Goal: Task Accomplishment & Management: Manage account settings

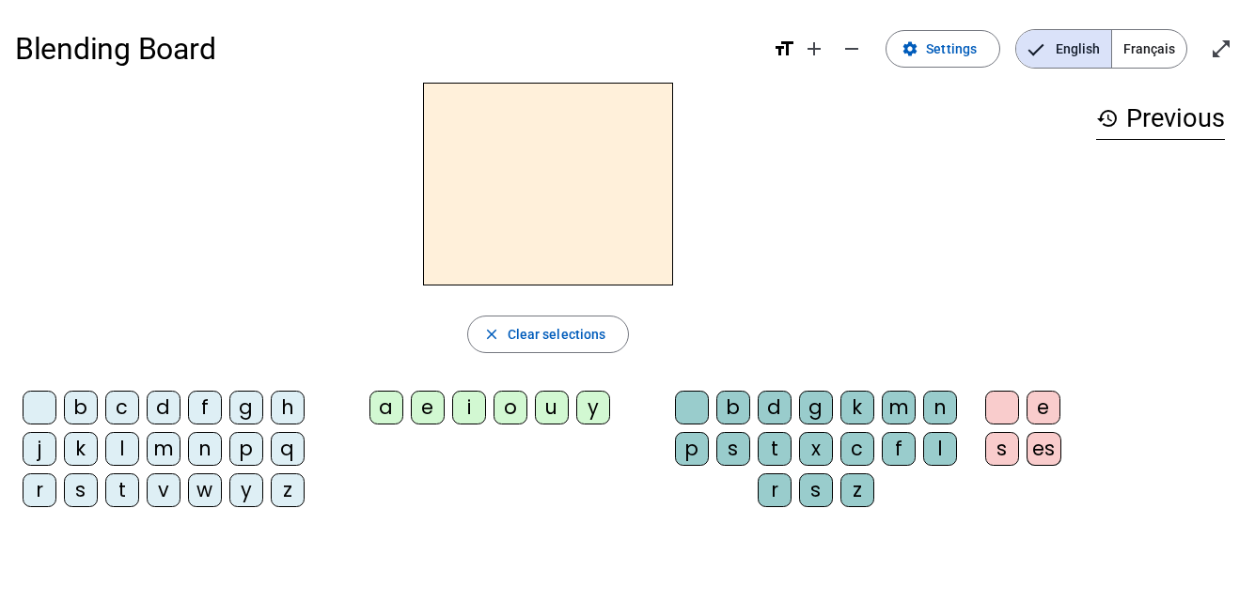
click at [80, 405] on div "b" at bounding box center [81, 408] width 34 height 34
click at [39, 445] on div "j" at bounding box center [40, 449] width 34 height 34
drag, startPoint x: 73, startPoint y: 489, endPoint x: 121, endPoint y: 484, distance: 48.2
click at [75, 489] on div "s" at bounding box center [81, 491] width 34 height 34
click at [127, 485] on div "t" at bounding box center [122, 491] width 34 height 34
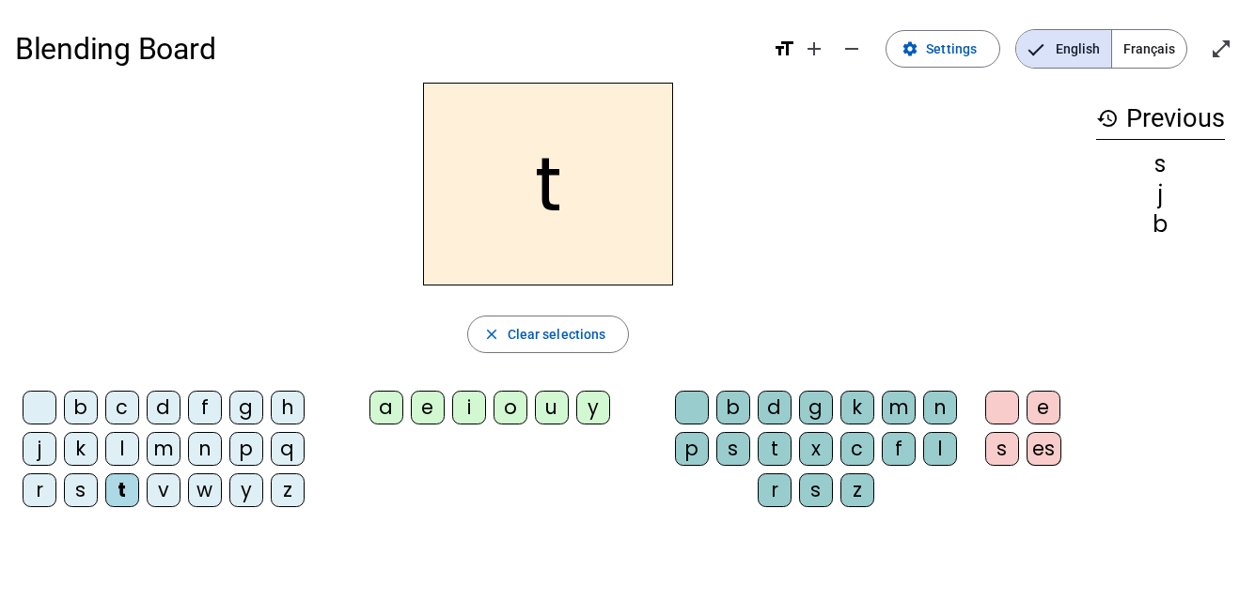
click at [163, 492] on div "v" at bounding box center [164, 491] width 34 height 34
click at [963, 46] on span "Settings" at bounding box center [951, 49] width 51 height 23
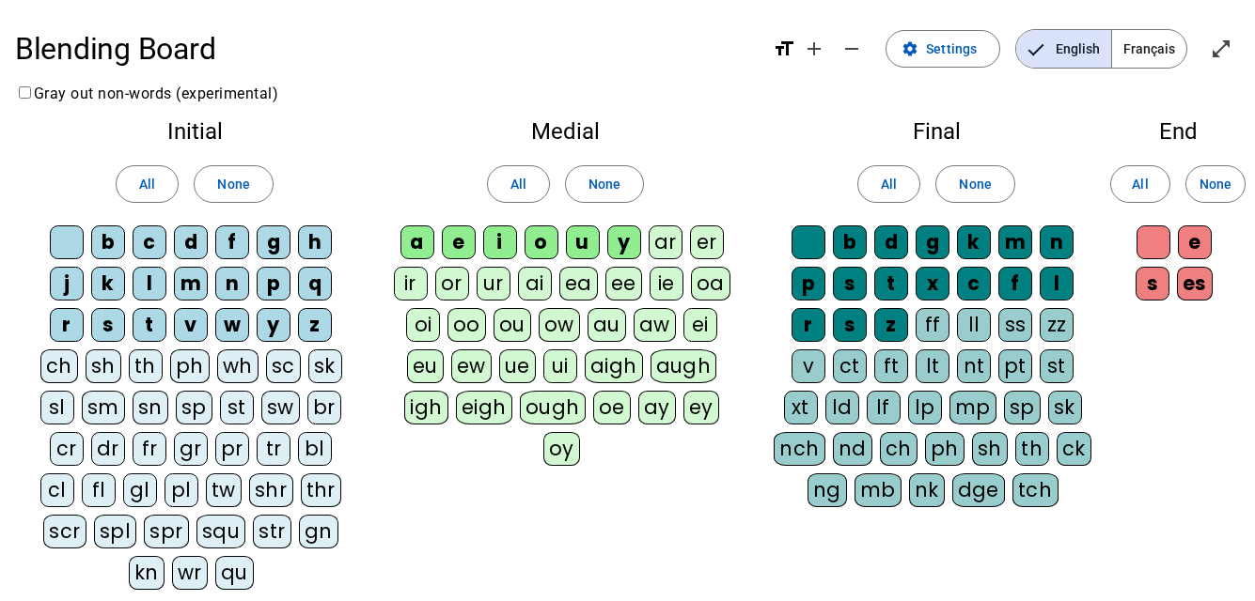
click at [113, 236] on div "b" at bounding box center [108, 243] width 34 height 34
click at [1164, 47] on span "Français" at bounding box center [1149, 49] width 74 height 38
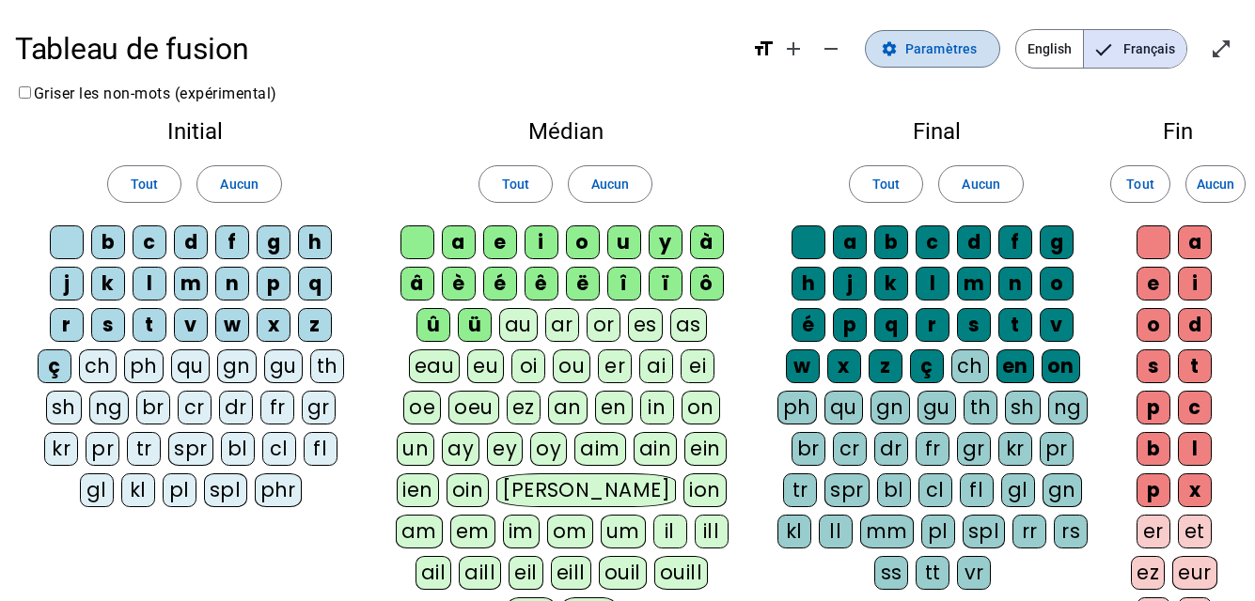
click at [959, 43] on span "Paramètres" at bounding box center [940, 49] width 71 height 23
click at [66, 240] on div at bounding box center [67, 243] width 34 height 34
click at [416, 236] on div at bounding box center [417, 243] width 34 height 34
click at [812, 244] on div at bounding box center [808, 243] width 34 height 34
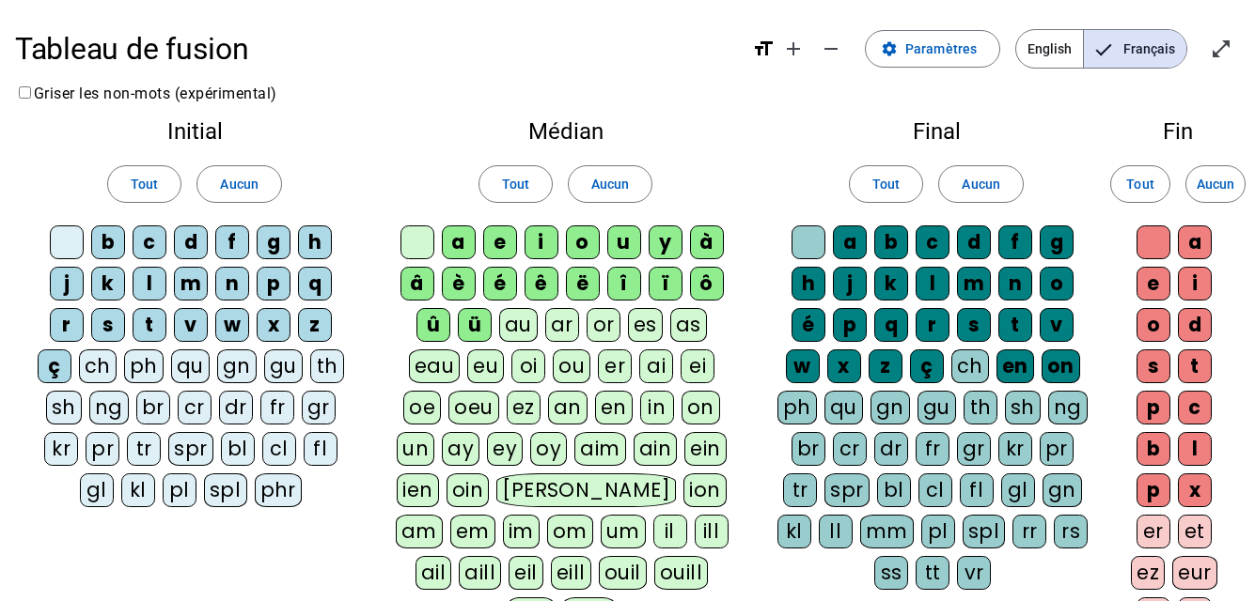
click at [436, 367] on div "eau" at bounding box center [435, 367] width 52 height 34
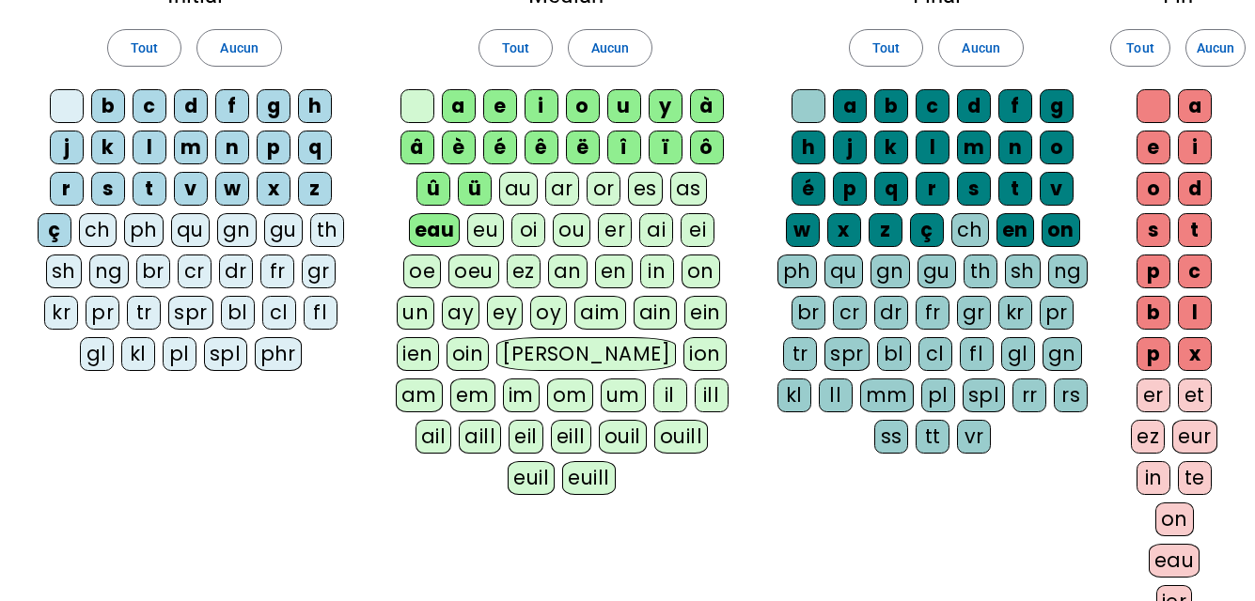
scroll to position [130, 0]
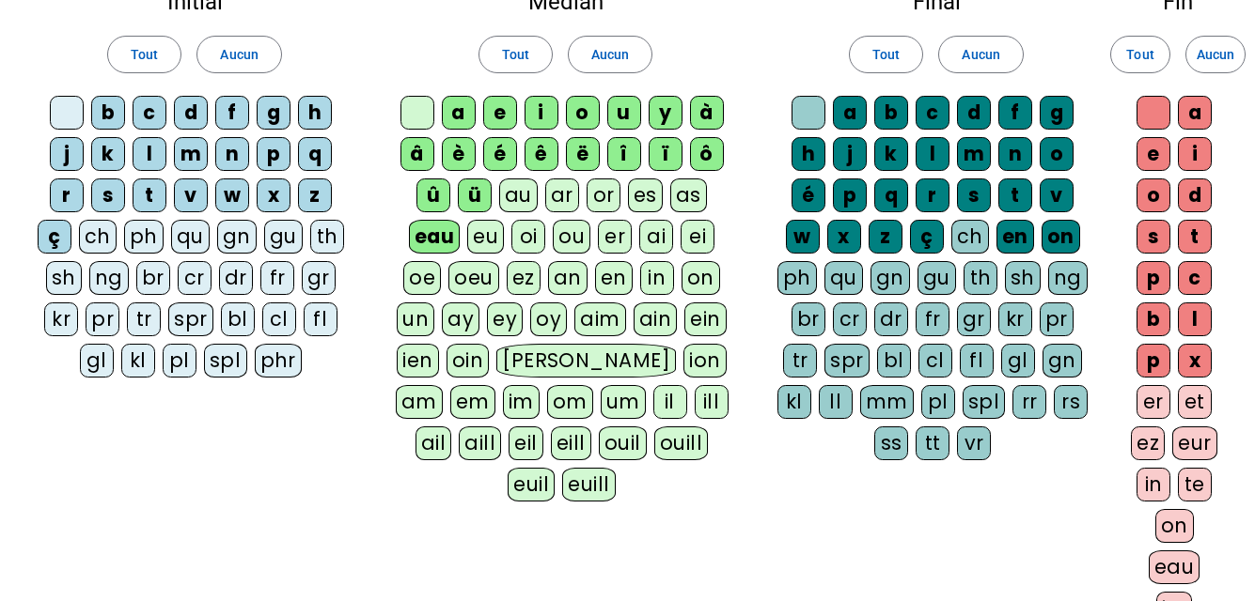
click at [695, 277] on div "on" at bounding box center [700, 278] width 39 height 34
click at [651, 275] on div "in" at bounding box center [657, 278] width 34 height 34
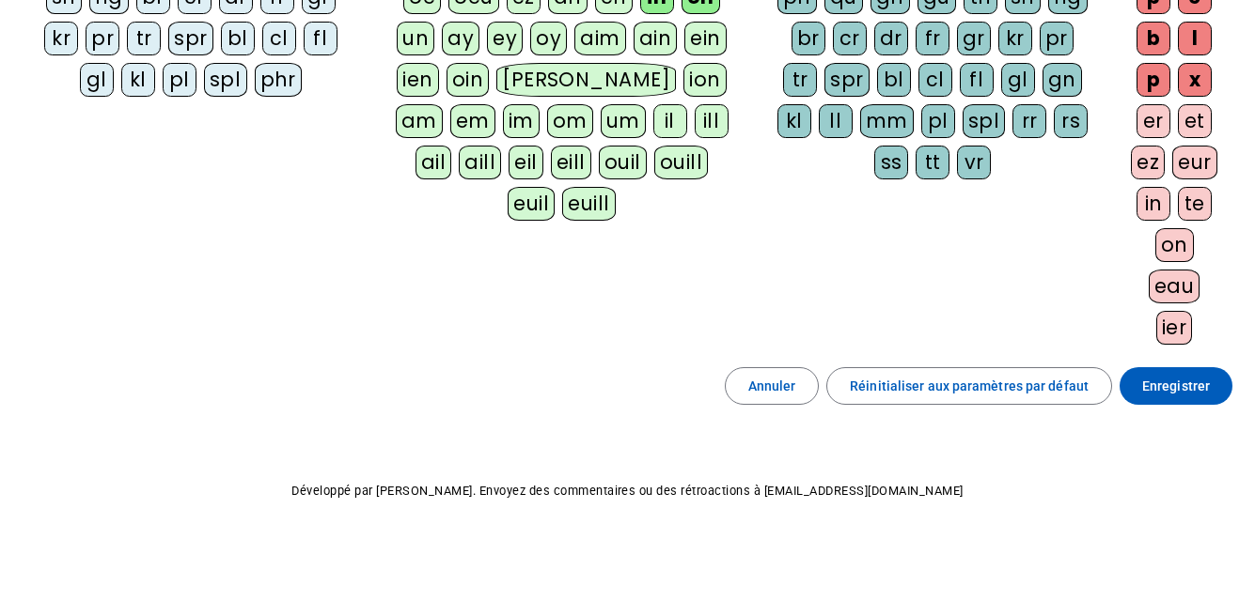
scroll to position [412, 0]
click at [1158, 380] on span "Enregistrer" at bounding box center [1176, 385] width 68 height 23
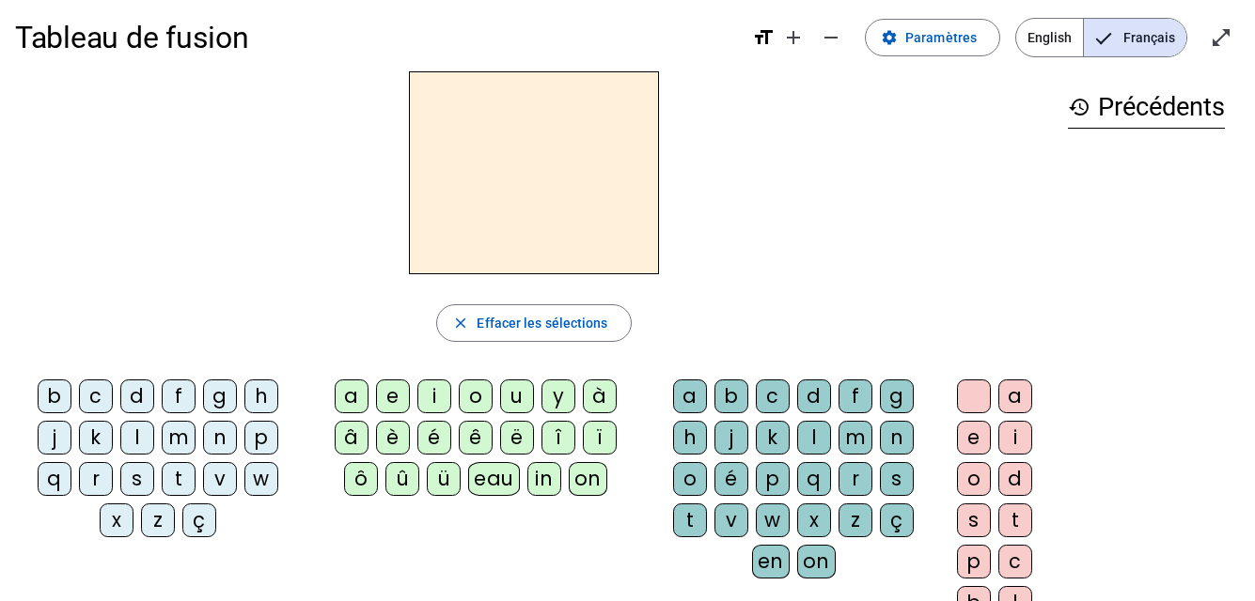
scroll to position [2, 0]
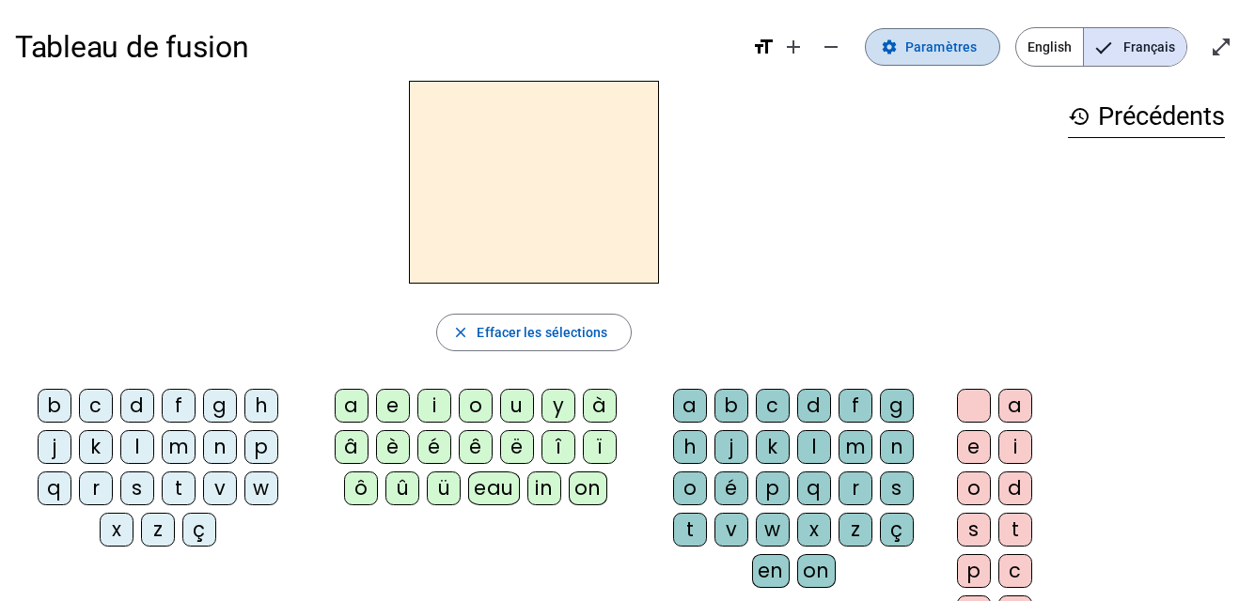
click at [940, 51] on span "Paramètres" at bounding box center [940, 47] width 71 height 23
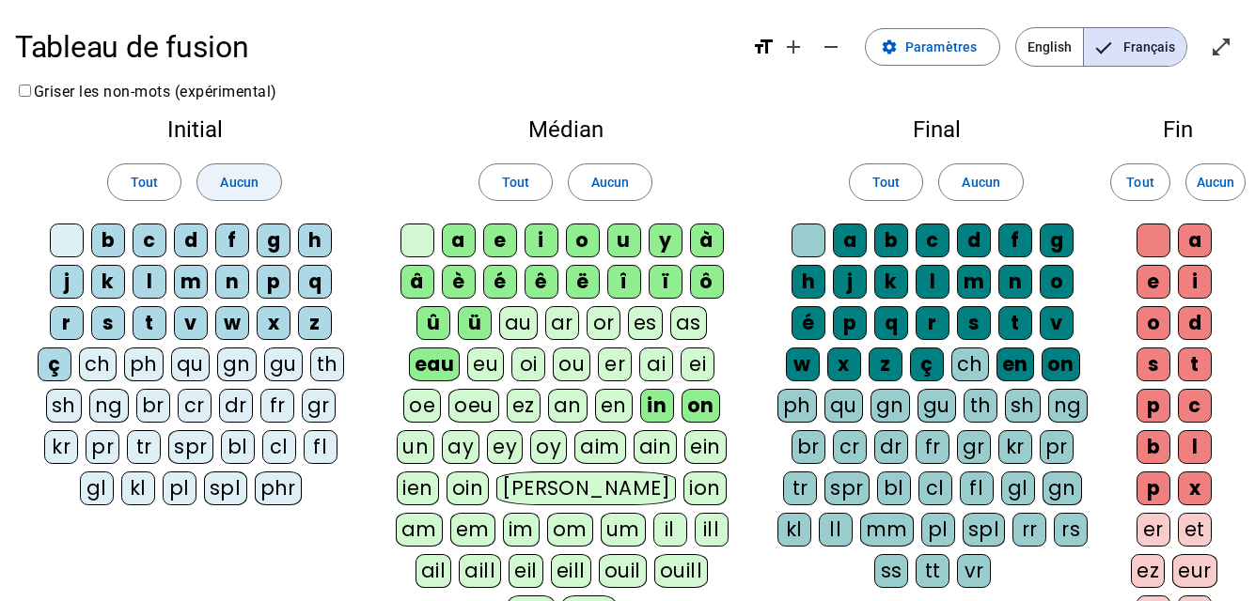
click at [245, 180] on span "Aucun" at bounding box center [239, 182] width 38 height 23
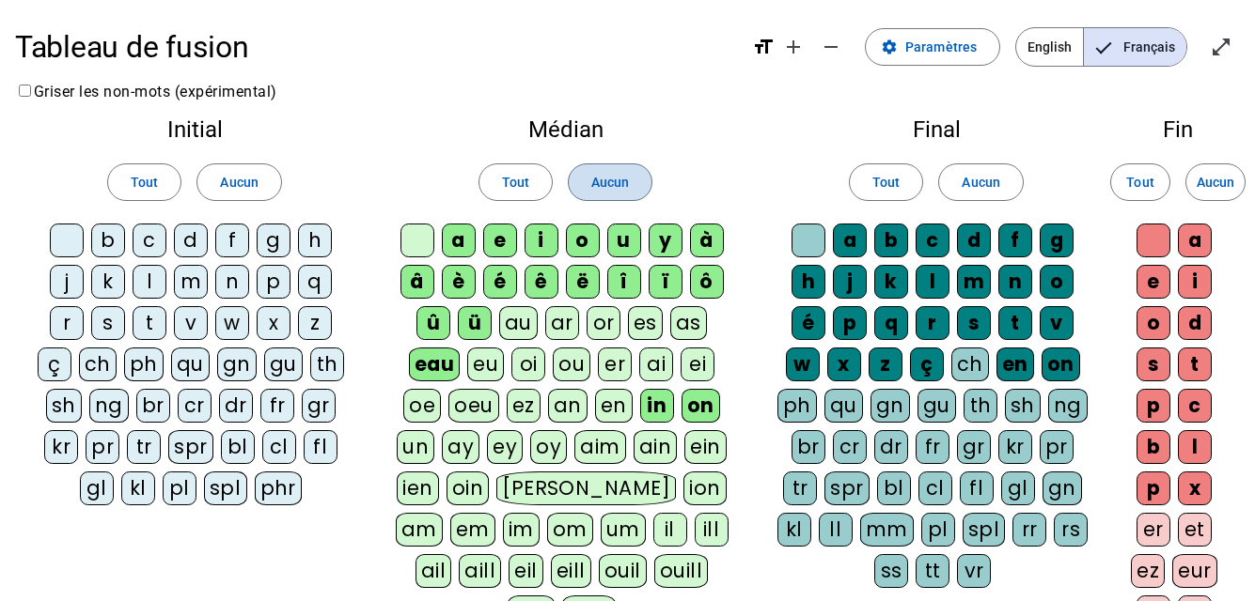
click at [597, 179] on span "Aucun" at bounding box center [610, 182] width 38 height 23
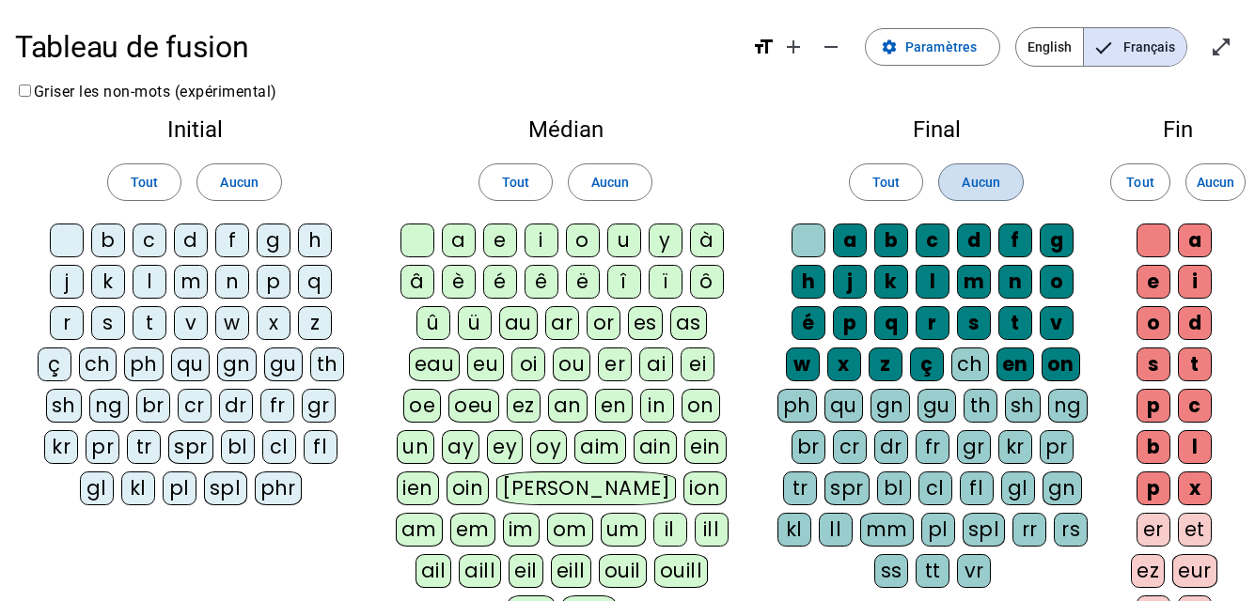
click at [975, 180] on span "Aucun" at bounding box center [980, 182] width 38 height 23
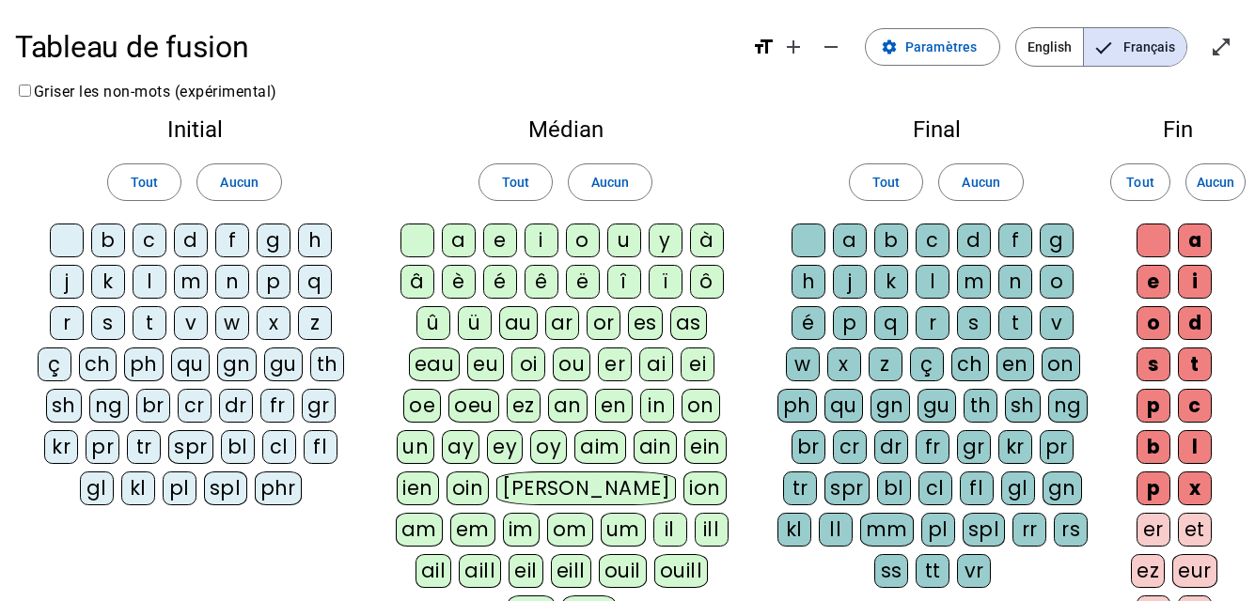
click at [70, 237] on div at bounding box center [67, 241] width 34 height 34
click at [281, 279] on div "p" at bounding box center [274, 282] width 34 height 34
click at [441, 365] on div "eau" at bounding box center [435, 365] width 52 height 34
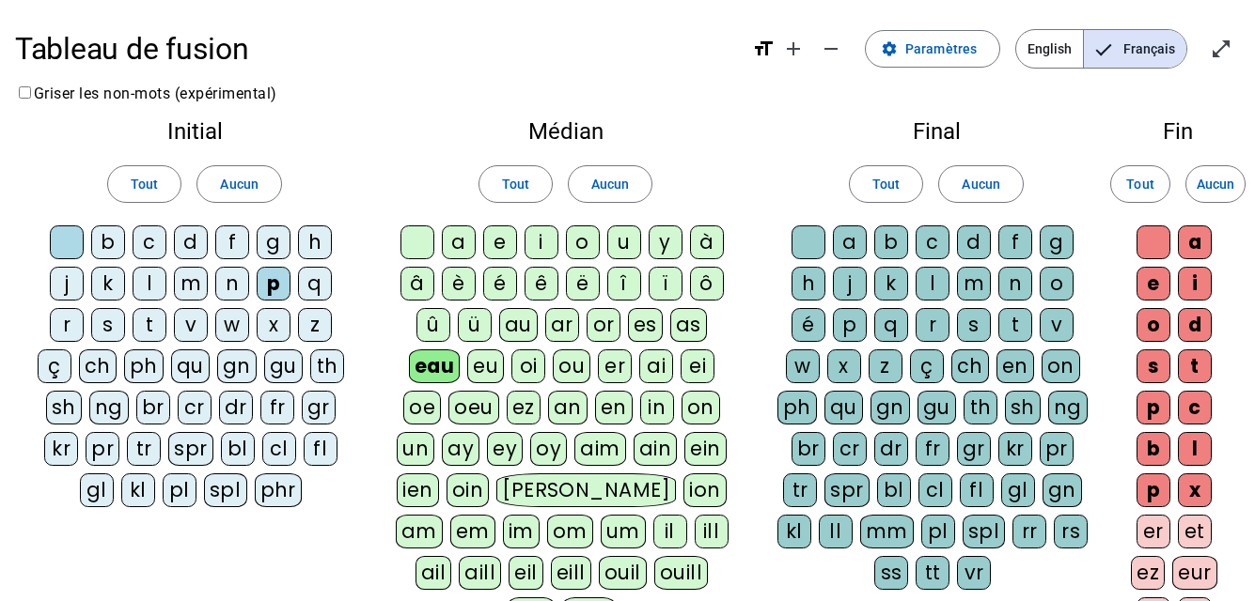
click at [110, 233] on div "b" at bounding box center [108, 243] width 34 height 34
click at [102, 320] on div "s" at bounding box center [108, 325] width 34 height 34
click at [193, 323] on div "v" at bounding box center [191, 325] width 34 height 34
click at [523, 321] on div "au" at bounding box center [518, 325] width 39 height 34
click at [143, 322] on div "t" at bounding box center [150, 325] width 34 height 34
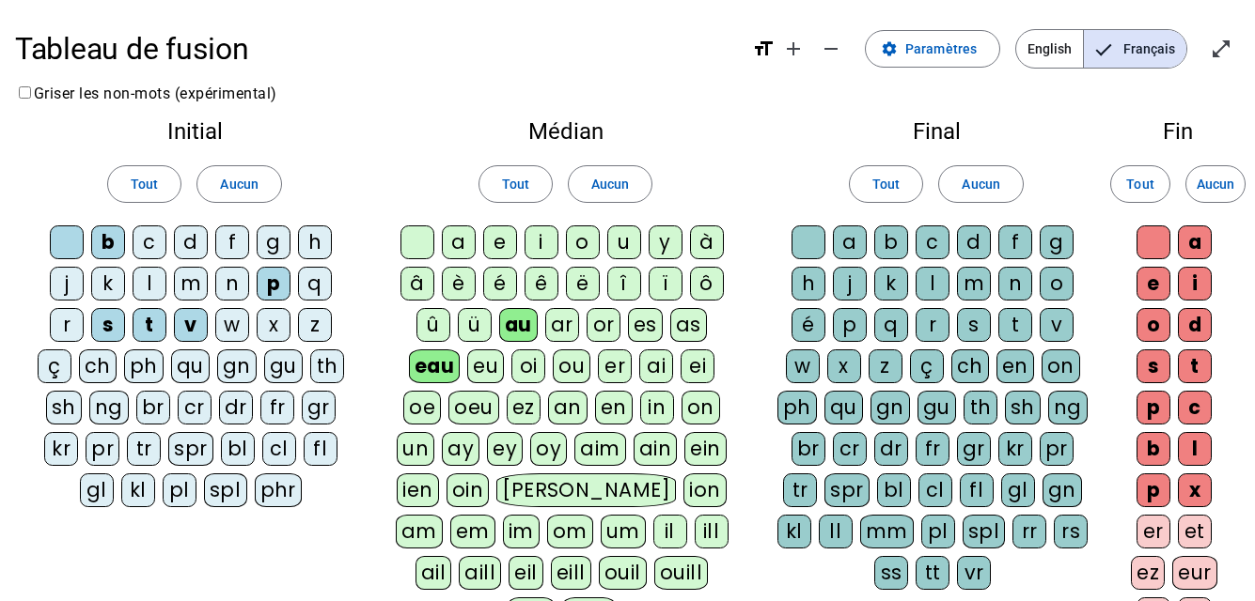
click at [230, 240] on div "f" at bounding box center [232, 243] width 34 height 34
click at [190, 284] on div "m" at bounding box center [191, 284] width 34 height 34
click at [808, 246] on div at bounding box center [808, 243] width 34 height 34
click at [411, 239] on div at bounding box center [417, 243] width 34 height 34
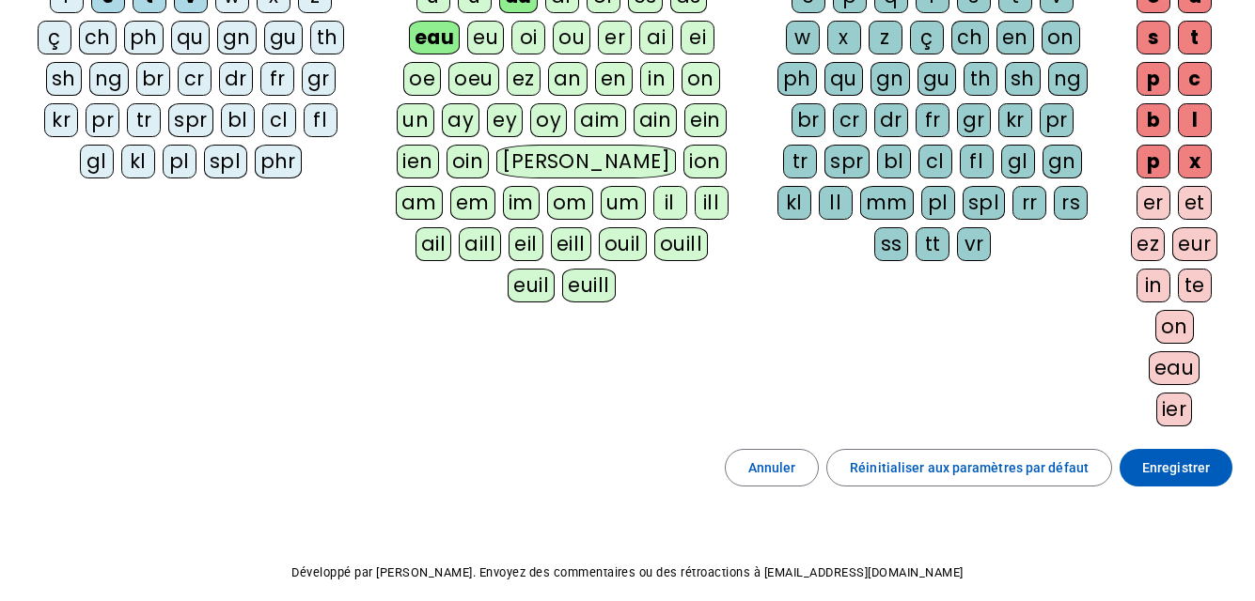
scroll to position [376, 0]
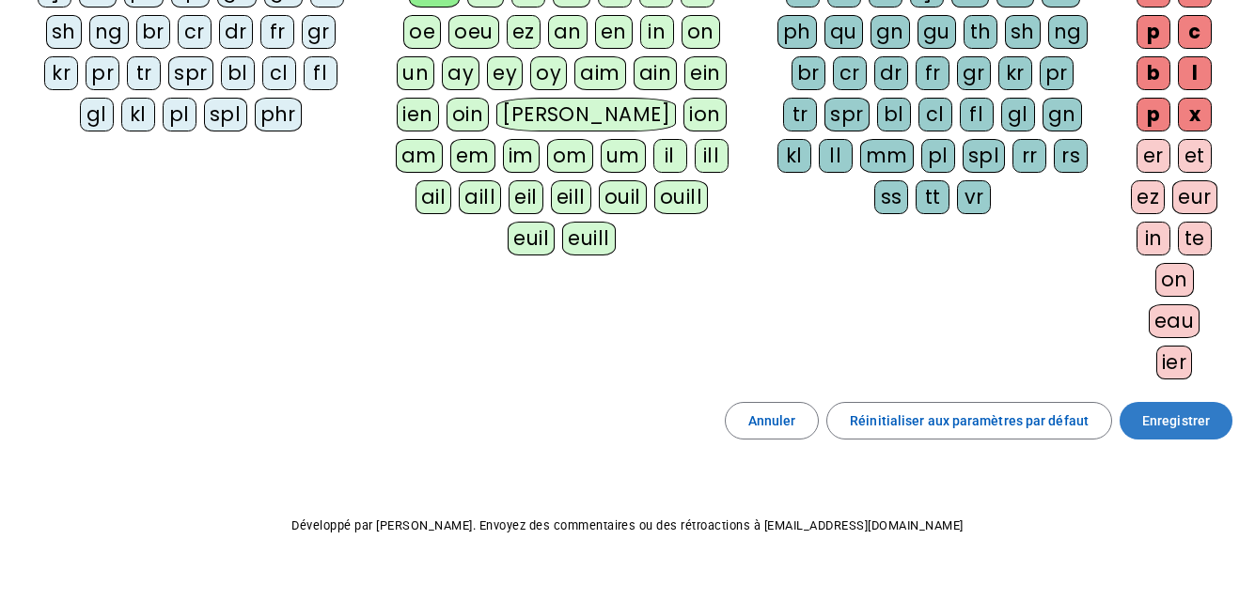
click at [1173, 416] on span "Enregistrer" at bounding box center [1176, 421] width 68 height 23
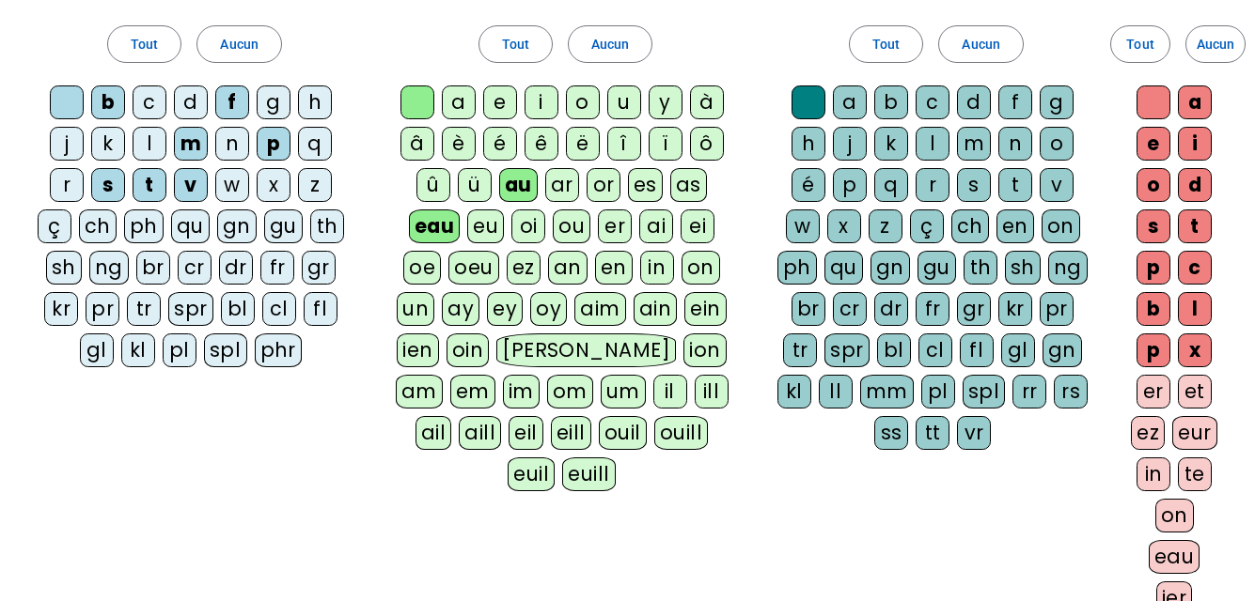
scroll to position [130, 0]
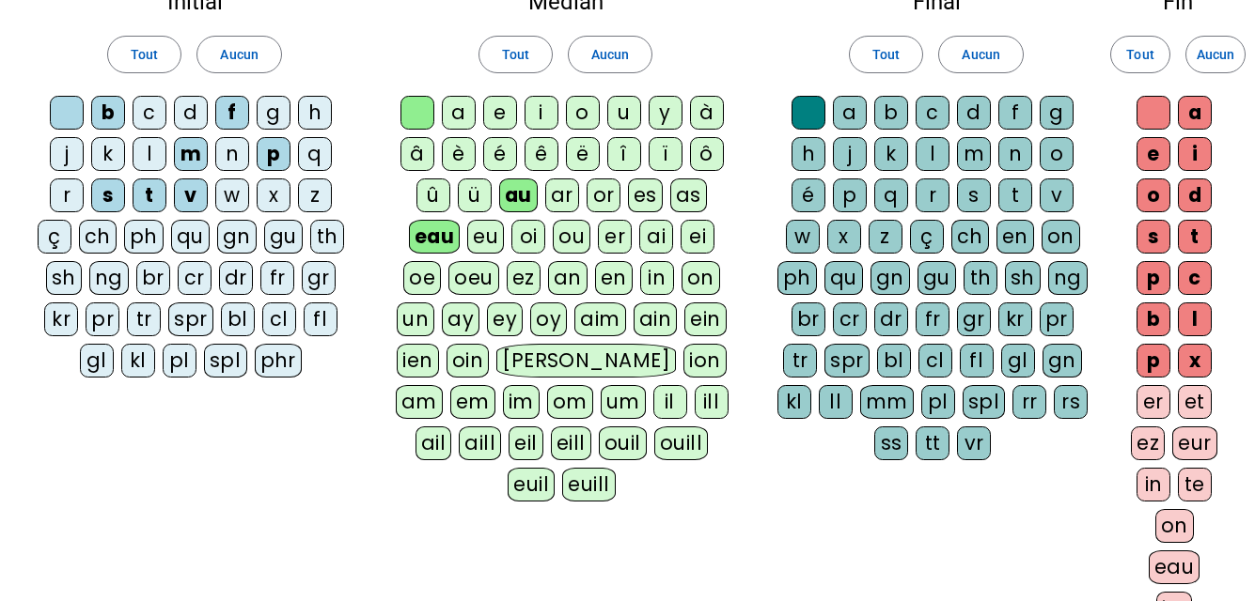
click at [318, 107] on div "h" at bounding box center [315, 113] width 34 height 34
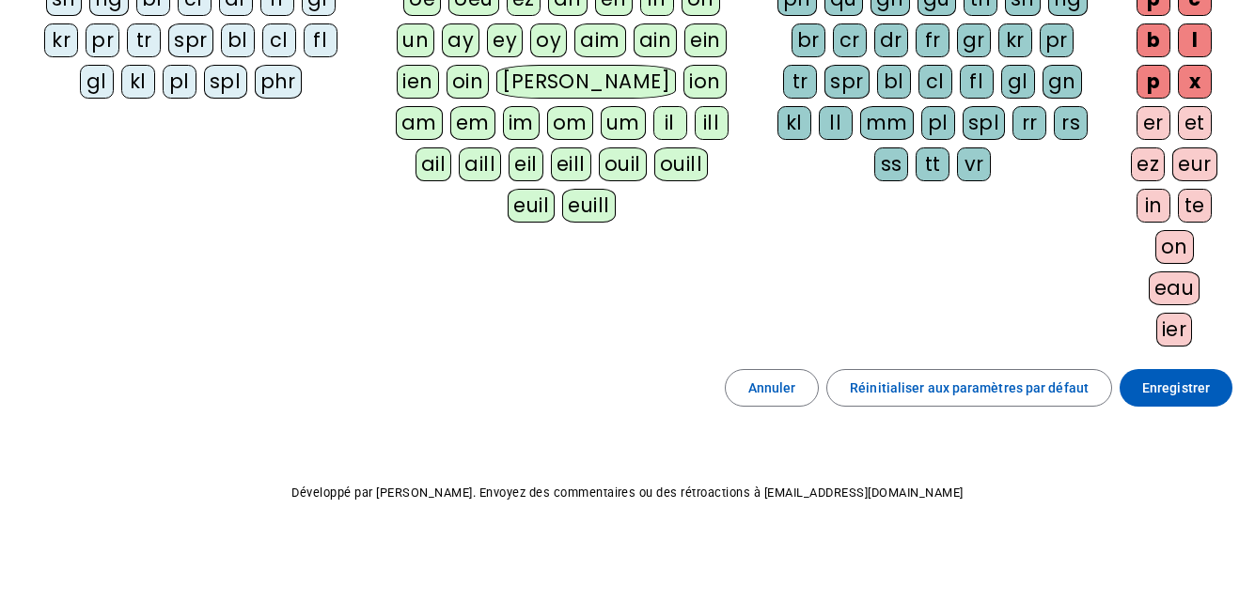
scroll to position [412, 0]
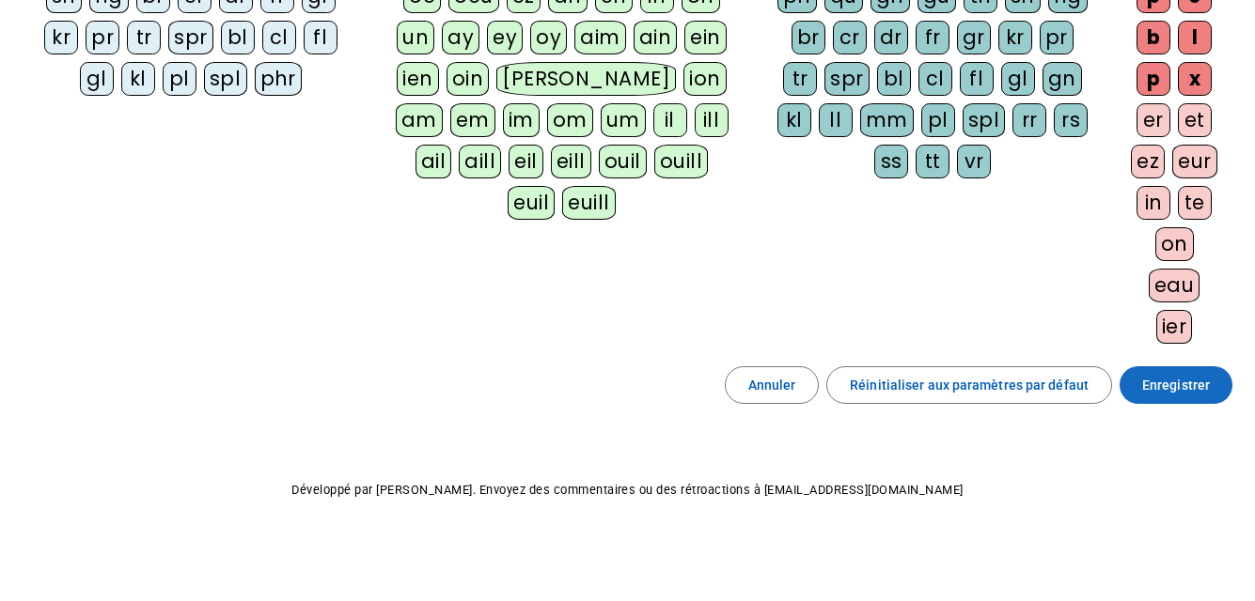
click at [1161, 381] on span "Enregistrer" at bounding box center [1176, 385] width 68 height 23
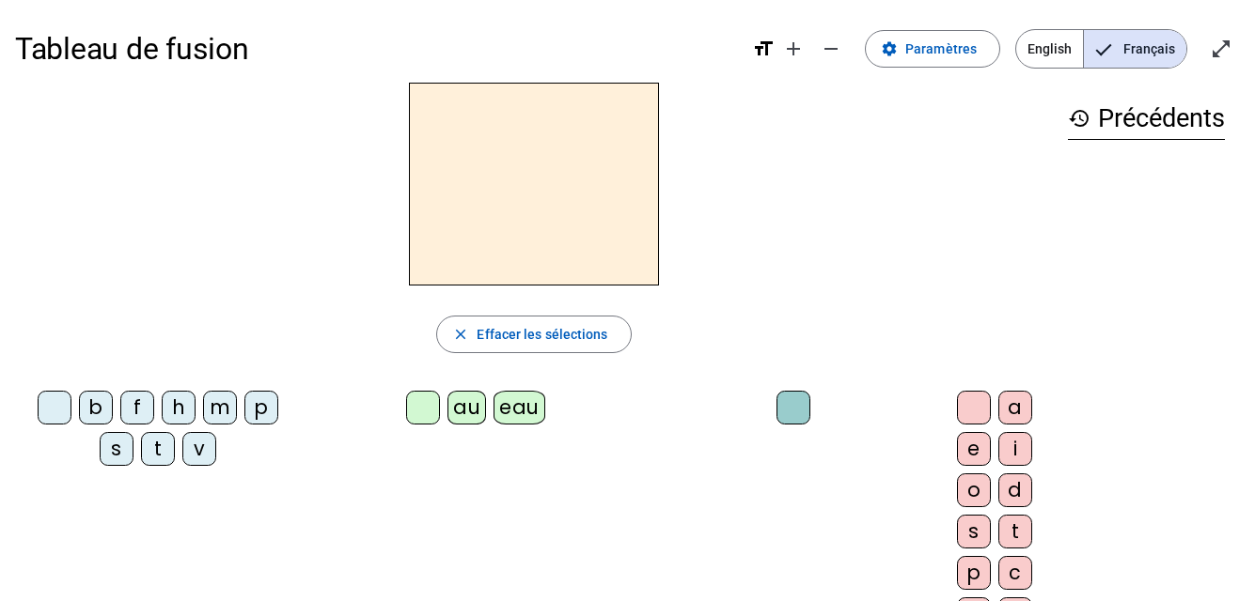
click at [244, 405] on div "p" at bounding box center [261, 408] width 34 height 34
click at [493, 411] on div "eau" at bounding box center [519, 408] width 52 height 34
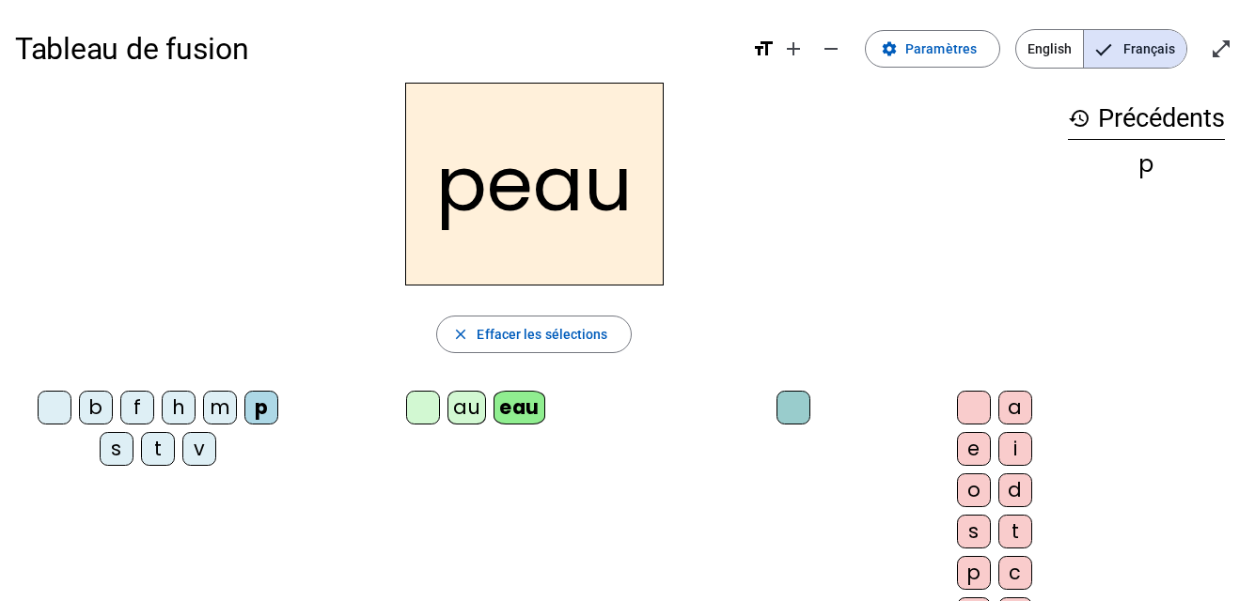
click at [80, 402] on div "b" at bounding box center [96, 408] width 34 height 34
click at [100, 451] on div "s" at bounding box center [117, 449] width 34 height 34
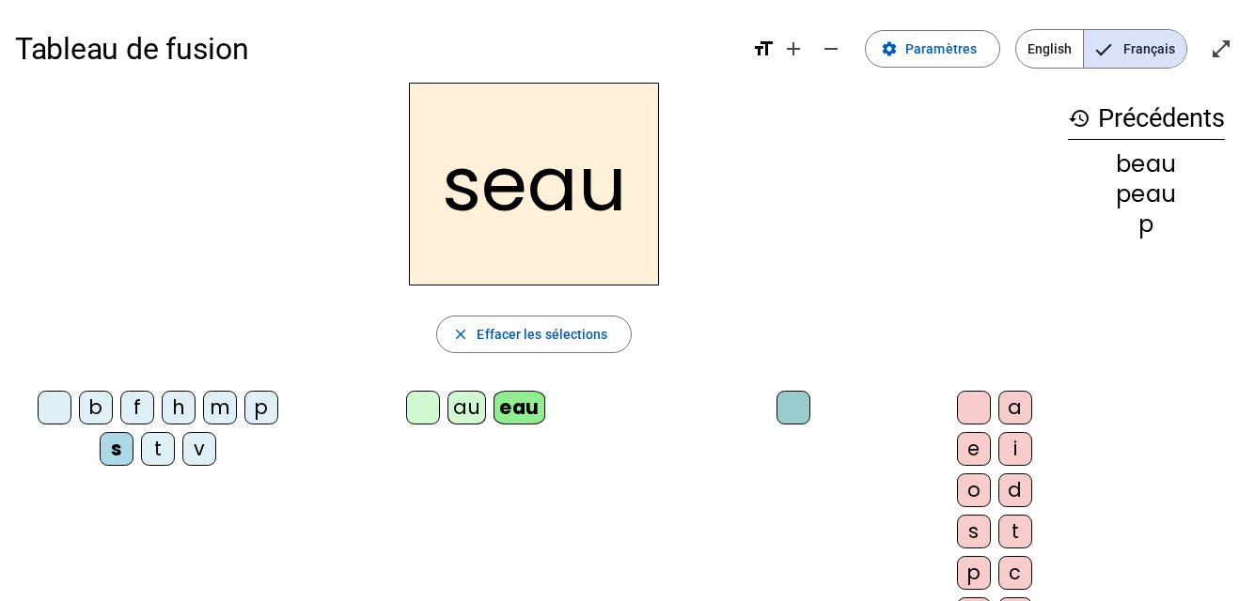
click at [183, 445] on div "v" at bounding box center [199, 449] width 34 height 34
